Goal: Information Seeking & Learning: Learn about a topic

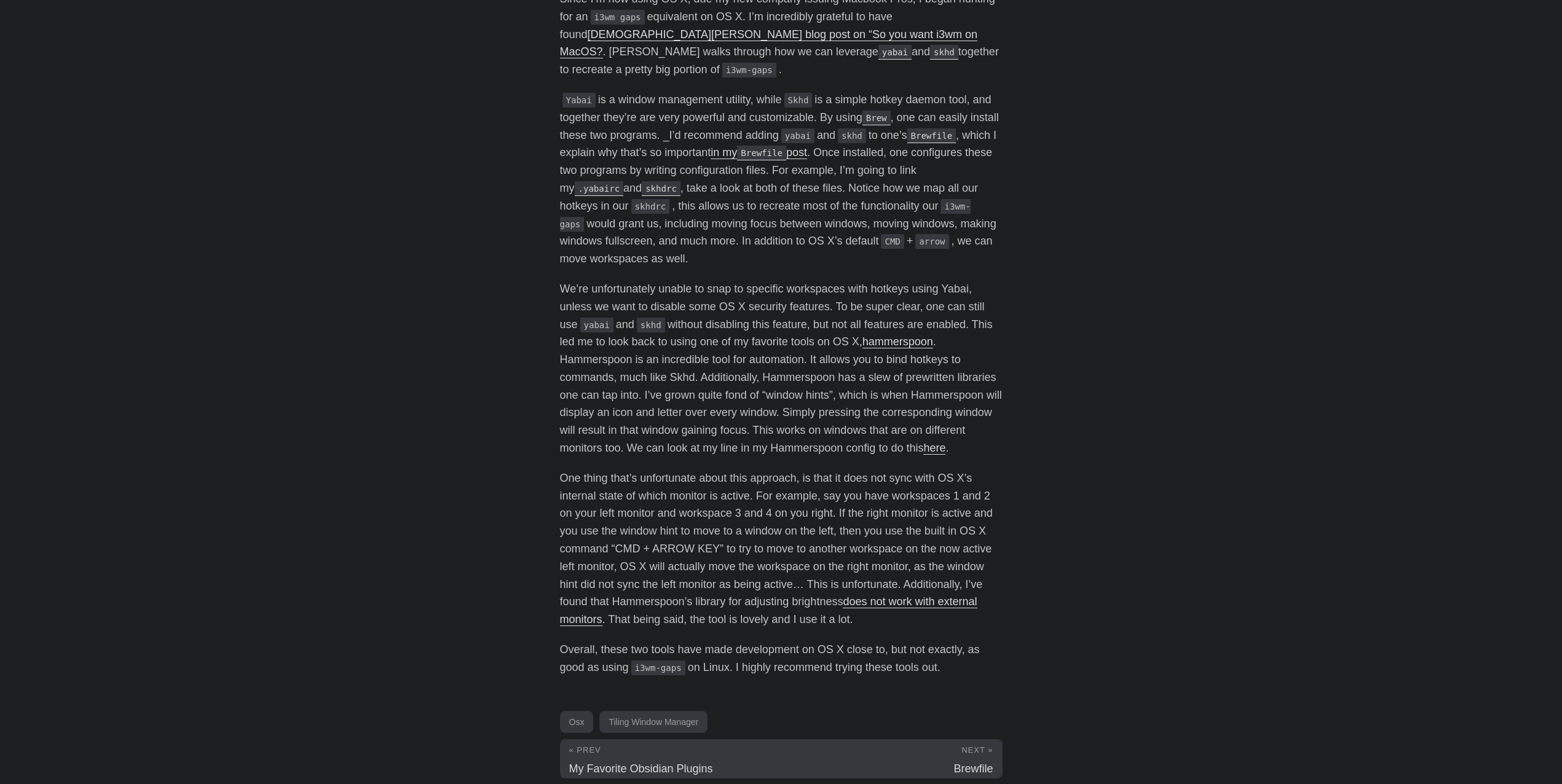
scroll to position [620, 0]
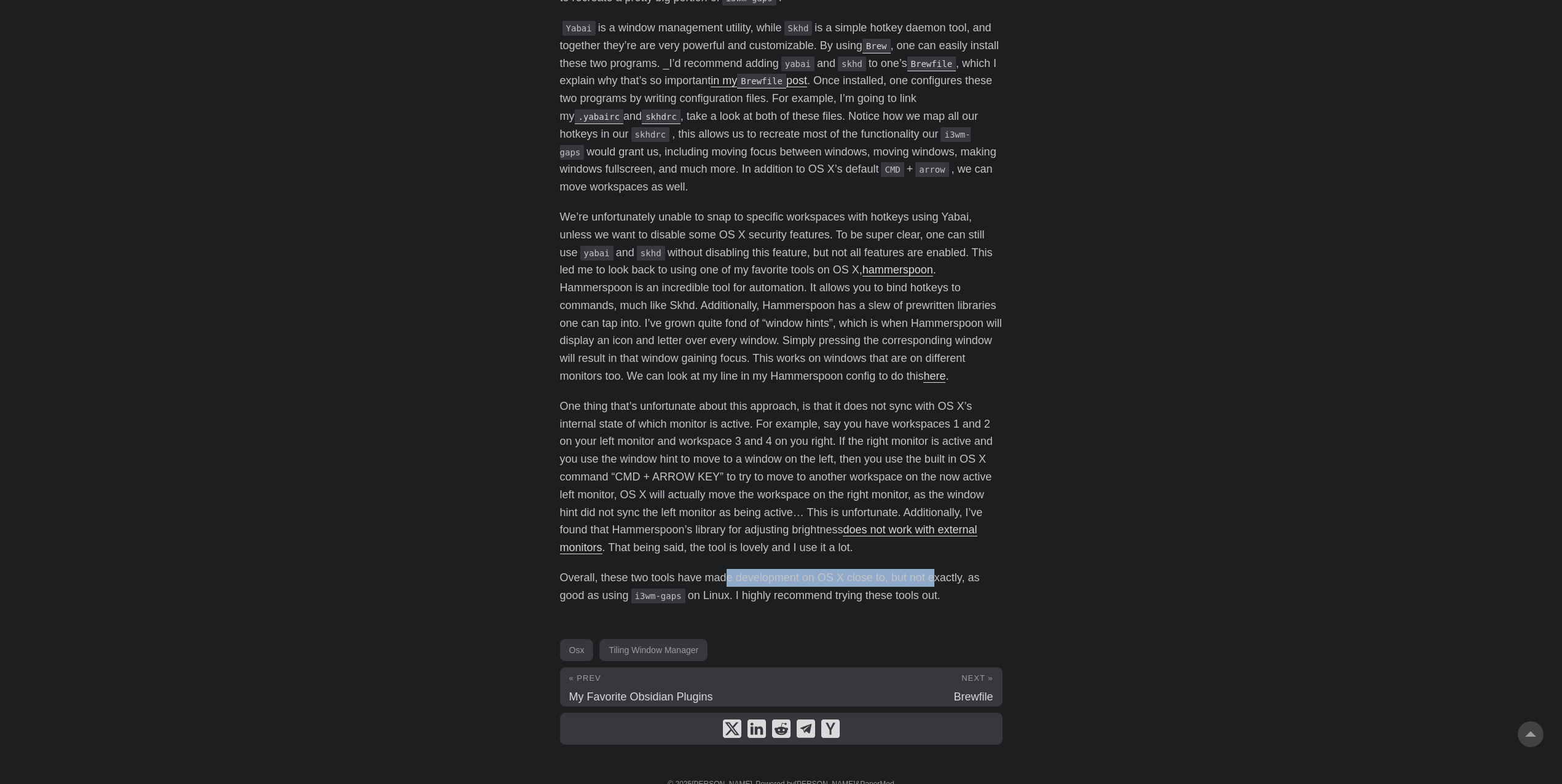
drag, startPoint x: 743, startPoint y: 558, endPoint x: 939, endPoint y: 553, distance: 196.1
click at [935, 569] on p "Overall, these two tools have made development on OS X close to, but not exactl…" at bounding box center [781, 587] width 443 height 36
click at [940, 569] on p "Overall, these two tools have made development on OS X close to, but not exactl…" at bounding box center [781, 587] width 443 height 36
drag, startPoint x: 917, startPoint y: 562, endPoint x: 586, endPoint y: 569, distance: 331.1
click at [586, 569] on p "Overall, these two tools have made development on OS X close to, but not exactl…" at bounding box center [781, 587] width 443 height 36
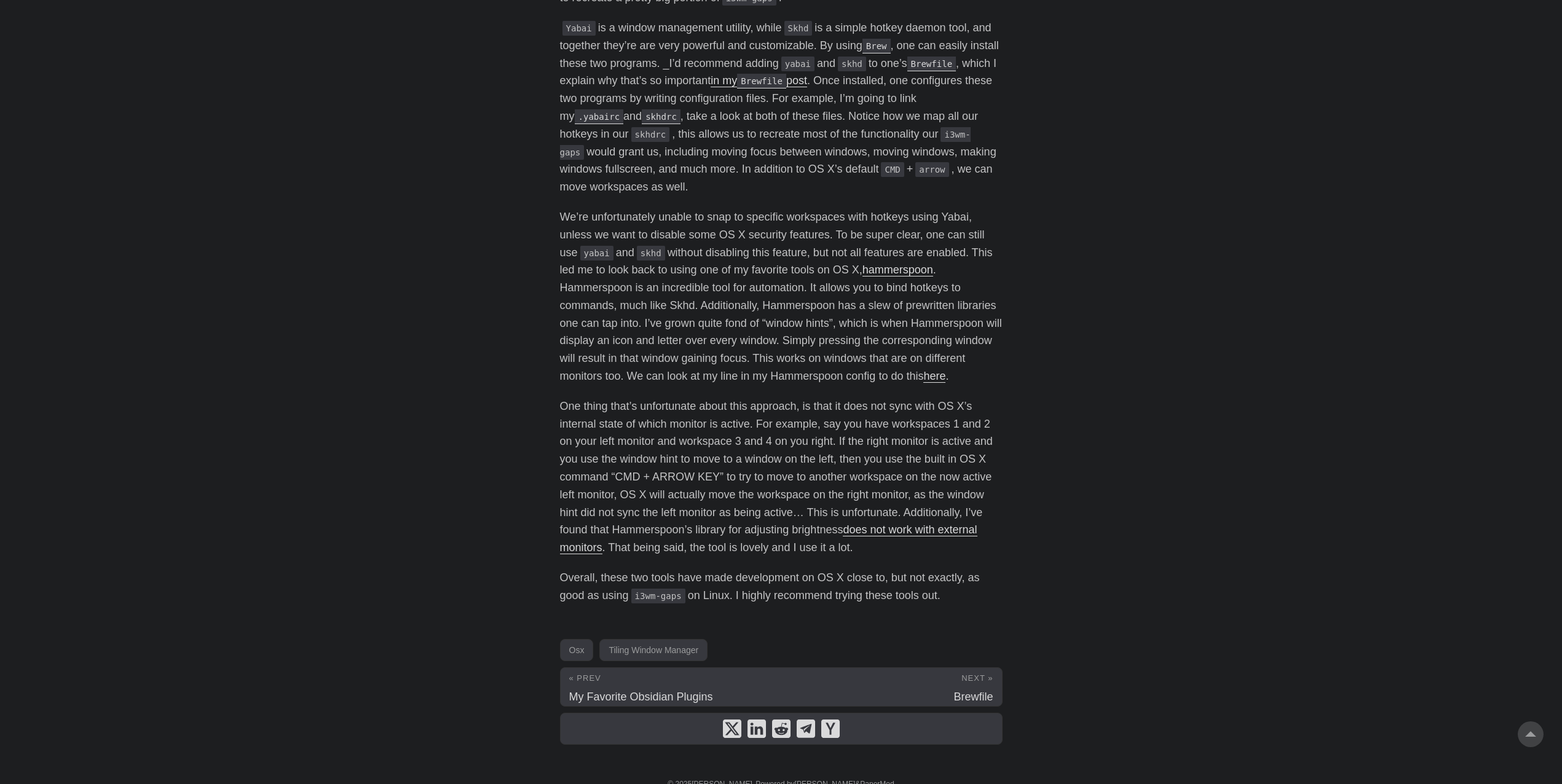
click at [644, 569] on p "Overall, these two tools have made development on OS X close to, but not exactl…" at bounding box center [781, 587] width 443 height 36
drag, startPoint x: 659, startPoint y: 574, endPoint x: 783, endPoint y: 570, distance: 124.1
click at [774, 570] on p "Overall, these two tools have made development on OS X close to, but not exactl…" at bounding box center [781, 587] width 443 height 36
click at [789, 571] on p "Overall, these two tools have made development on OS X close to, but not exactl…" at bounding box center [781, 587] width 443 height 36
drag, startPoint x: 772, startPoint y: 579, endPoint x: 934, endPoint y: 578, distance: 162.0
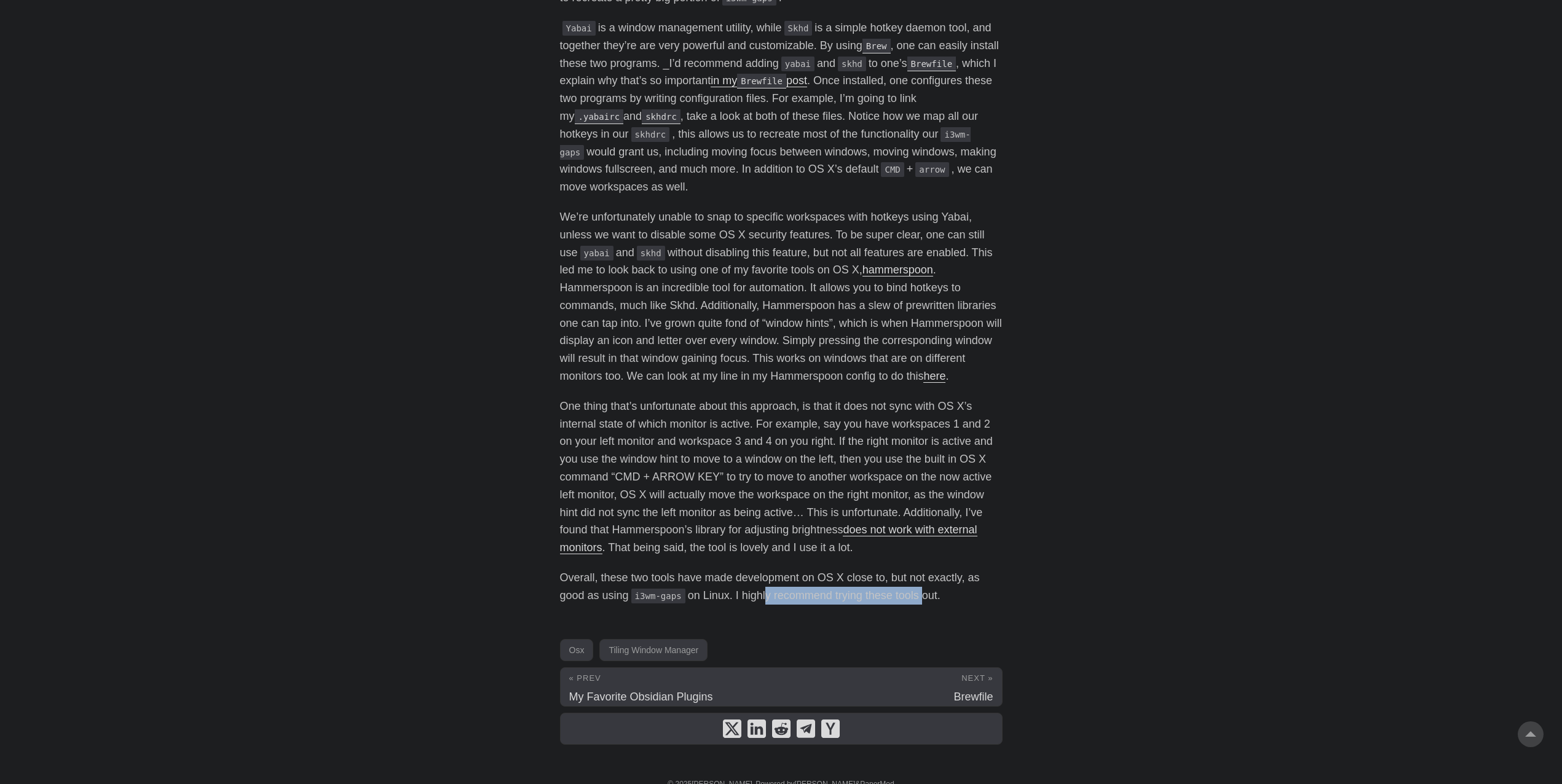
click at [930, 579] on p "Overall, these two tools have made development on OS X close to, but not exactl…" at bounding box center [781, 587] width 443 height 36
click at [935, 578] on p "Overall, these two tools have made development on OS X close to, but not exactl…" at bounding box center [781, 587] width 443 height 36
drag, startPoint x: 948, startPoint y: 580, endPoint x: 653, endPoint y: 569, distance: 295.2
click at [653, 569] on p "Overall, these two tools have made development on OS X close to, but not exactl…" at bounding box center [781, 587] width 443 height 36
click at [793, 569] on p "Overall, these two tools have made development on OS X close to, but not exactl…" at bounding box center [781, 587] width 443 height 36
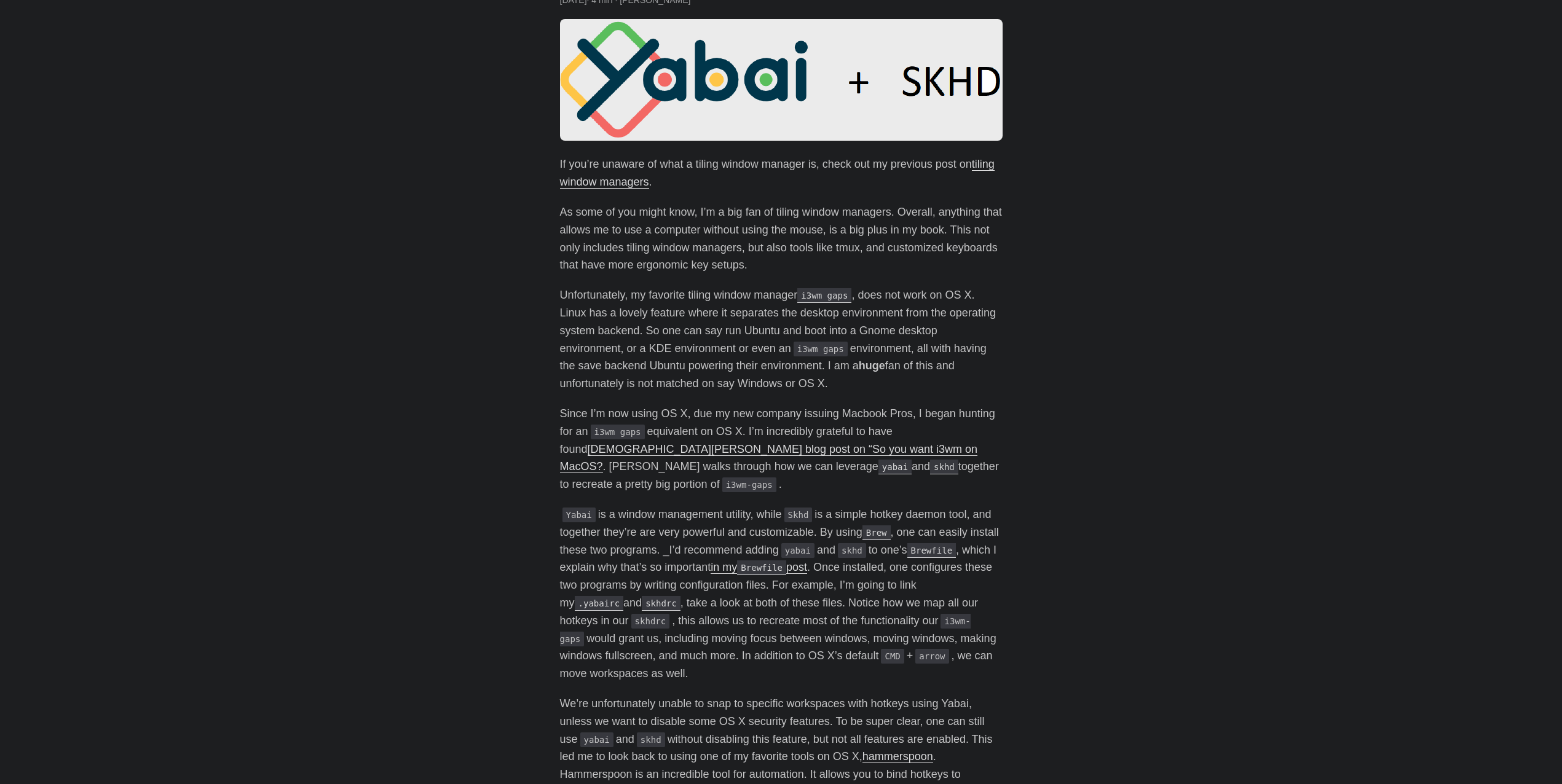
scroll to position [138, 0]
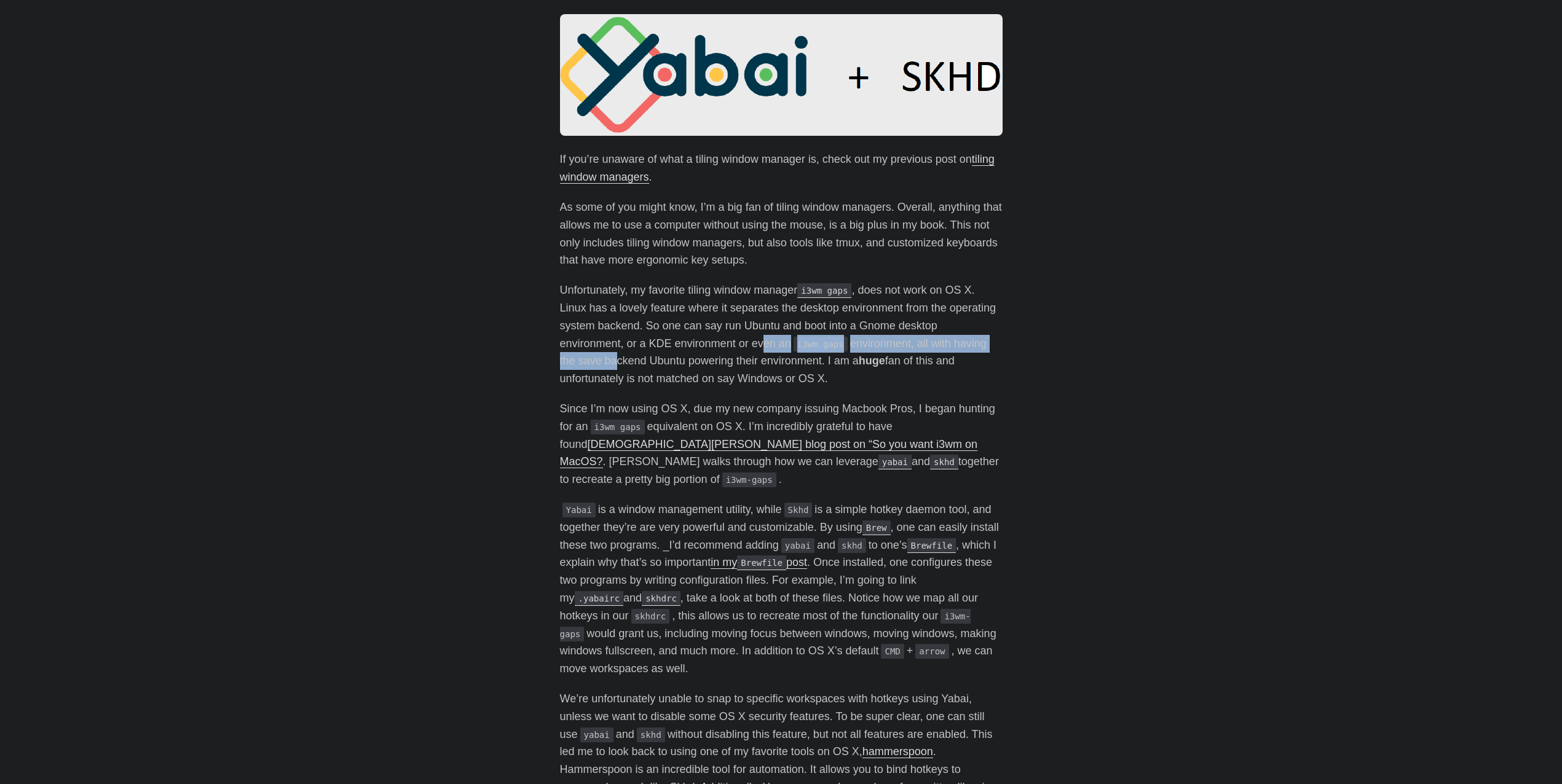
drag, startPoint x: 614, startPoint y: 364, endPoint x: 776, endPoint y: 351, distance: 162.5
click at [773, 351] on p "Unfortunately, my favorite tiling window manager i3wm gaps , does not work on O…" at bounding box center [781, 335] width 443 height 106
drag, startPoint x: 804, startPoint y: 355, endPoint x: 814, endPoint y: 362, distance: 12.2
click at [804, 355] on p "Unfortunately, my favorite tiling window manager i3wm gaps , does not work on O…" at bounding box center [781, 335] width 443 height 106
drag, startPoint x: 778, startPoint y: 365, endPoint x: 680, endPoint y: 364, distance: 98.0
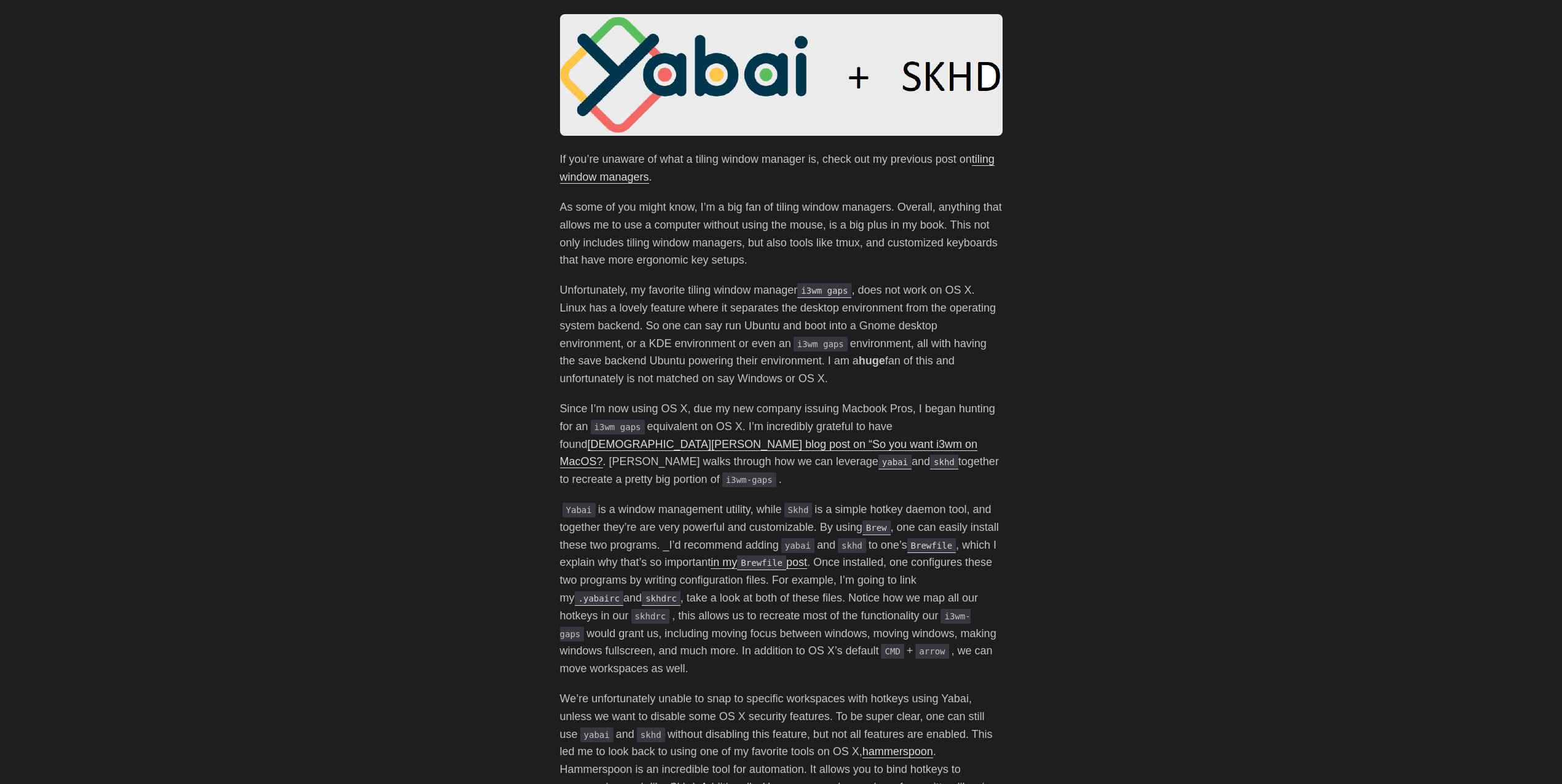
click at [657, 362] on p "Unfortunately, my favorite tiling window manager i3wm gaps , does not work on O…" at bounding box center [781, 335] width 443 height 106
click at [778, 370] on p "Unfortunately, my favorite tiling window manager i3wm gaps , does not work on O…" at bounding box center [781, 335] width 443 height 106
drag, startPoint x: 837, startPoint y: 378, endPoint x: 772, endPoint y: 362, distance: 66.9
click at [664, 359] on p "Unfortunately, my favorite tiling window manager i3wm gaps , does not work on O…" at bounding box center [781, 335] width 443 height 106
click at [810, 368] on p "Unfortunately, my favorite tiling window manager i3wm gaps , does not work on O…" at bounding box center [781, 335] width 443 height 106
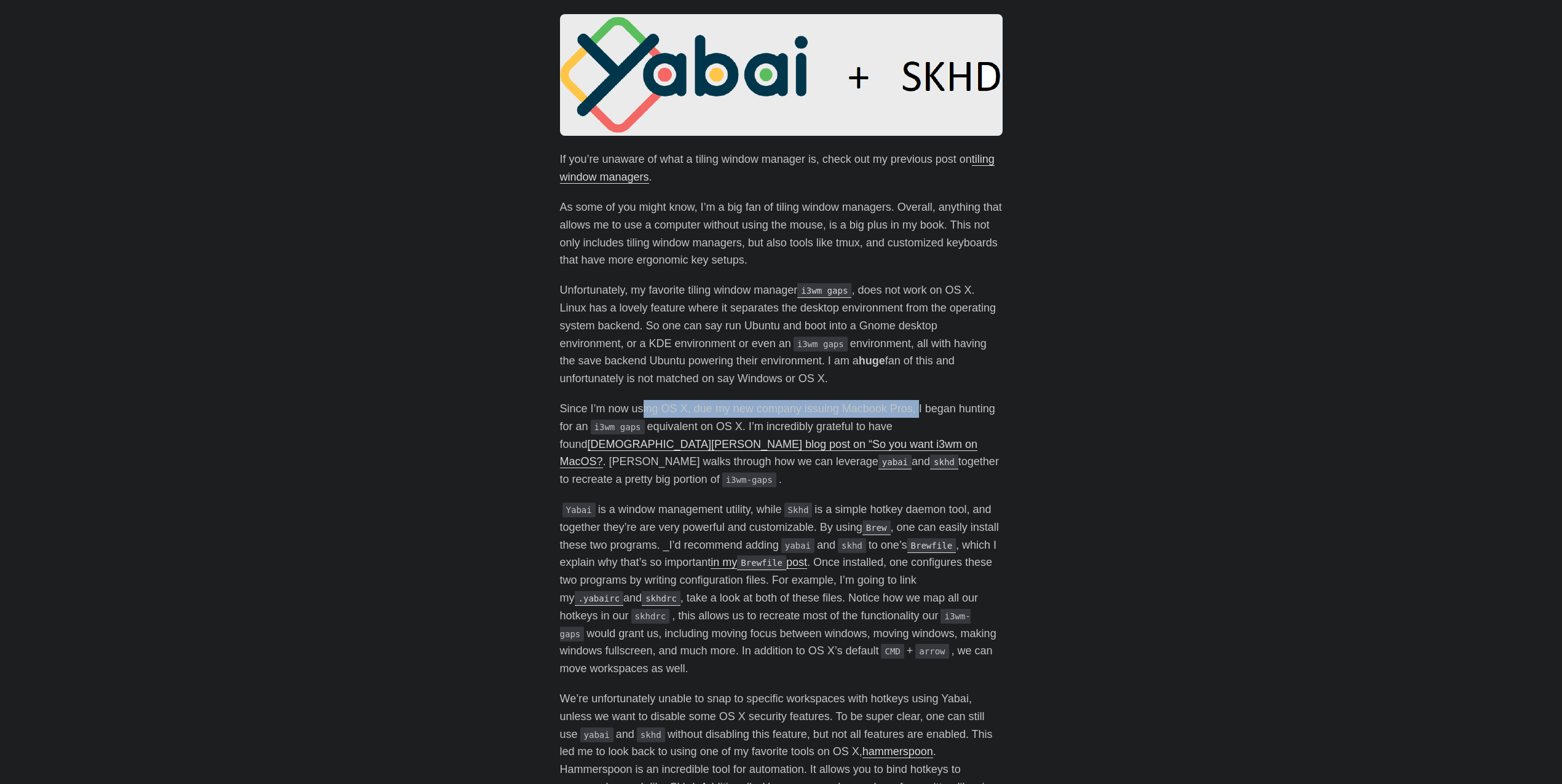
drag, startPoint x: 691, startPoint y: 408, endPoint x: 945, endPoint y: 406, distance: 254.0
click at [927, 406] on p "Since I’m now using OS X, due my new company issuing Macbook Pros, I began hunt…" at bounding box center [781, 444] width 443 height 88
click at [947, 406] on p "Since I’m now using OS X, due my new company issuing Macbook Pros, I began hunt…" at bounding box center [781, 444] width 443 height 88
drag, startPoint x: 927, startPoint y: 409, endPoint x: 720, endPoint y: 406, distance: 207.0
click at [717, 406] on p "Since I’m now using OS X, due my new company issuing Macbook Pros, I began hunt…" at bounding box center [781, 444] width 443 height 88
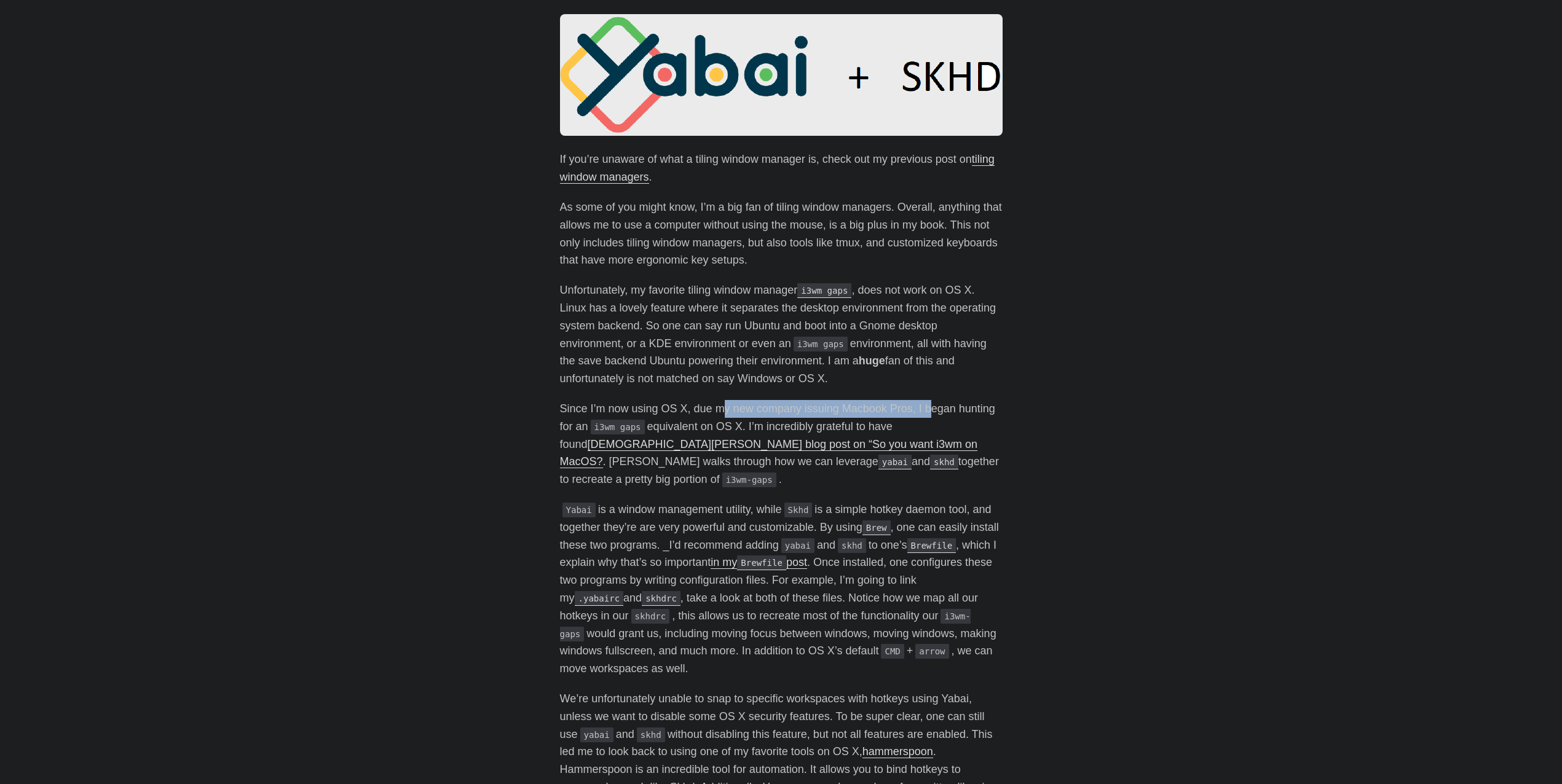
click at [886, 413] on p "Since I’m now using OS X, due my new company issuing Macbook Pros, I began hunt…" at bounding box center [781, 444] width 443 height 88
drag, startPoint x: 771, startPoint y: 423, endPoint x: 861, endPoint y: 422, distance: 90.0
click at [858, 422] on p "Since I’m now using OS X, due my new company issuing Macbook Pros, I began hunt…" at bounding box center [781, 444] width 443 height 88
click at [861, 422] on p "Since I’m now using OS X, due my new company issuing Macbook Pros, I began hunt…" at bounding box center [781, 444] width 443 height 88
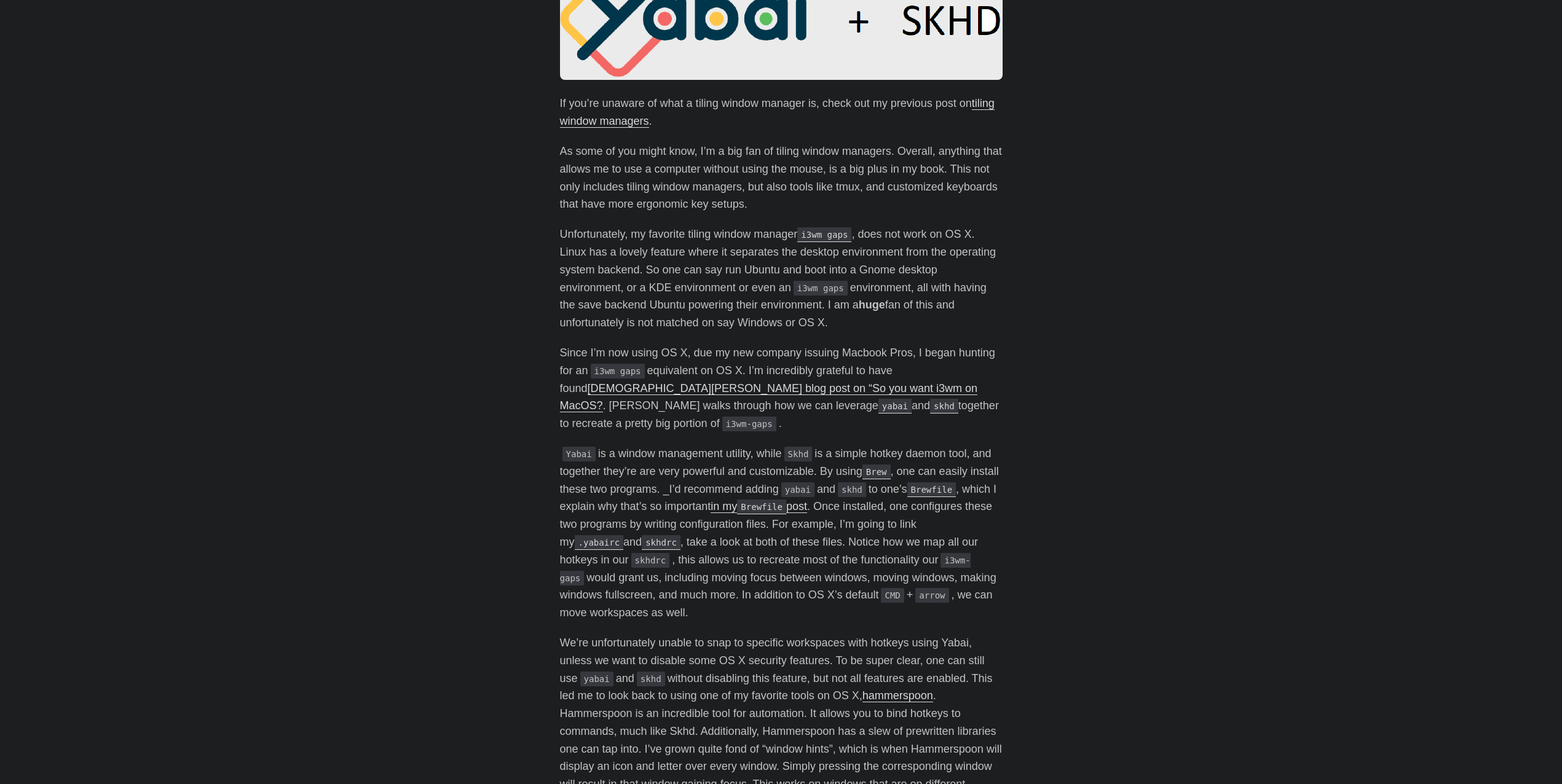
scroll to position [330, 0]
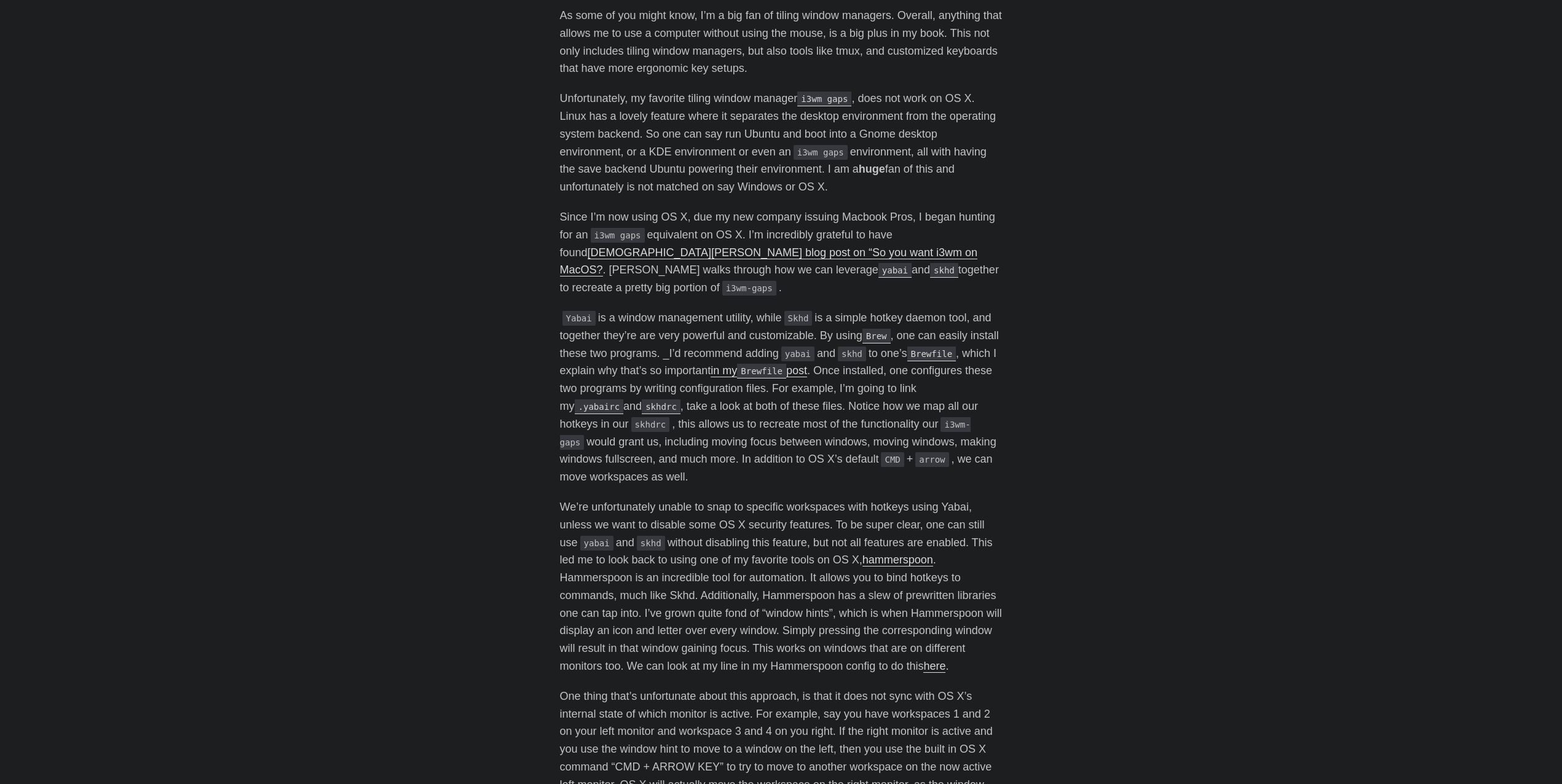
click at [750, 358] on p "Yabai is a window management utility, while Skhd is a simple hotkey daemon tool…" at bounding box center [781, 398] width 443 height 177
